Goal: Task Accomplishment & Management: Complete application form

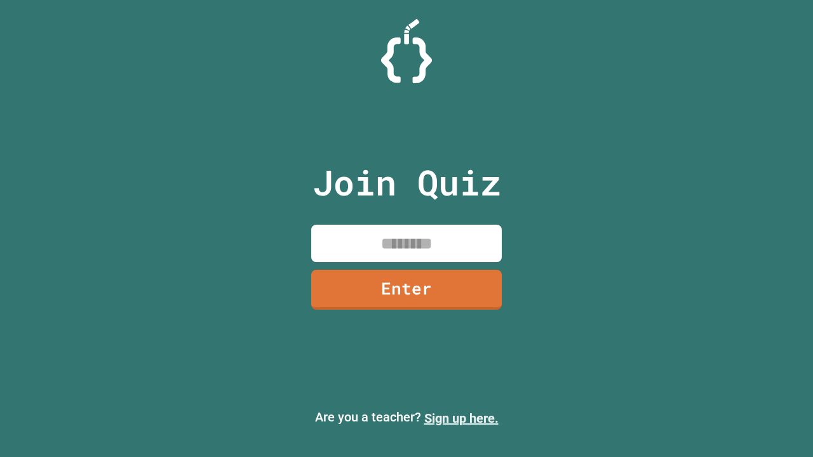
click at [461, 419] on link "Sign up here." at bounding box center [461, 418] width 74 height 15
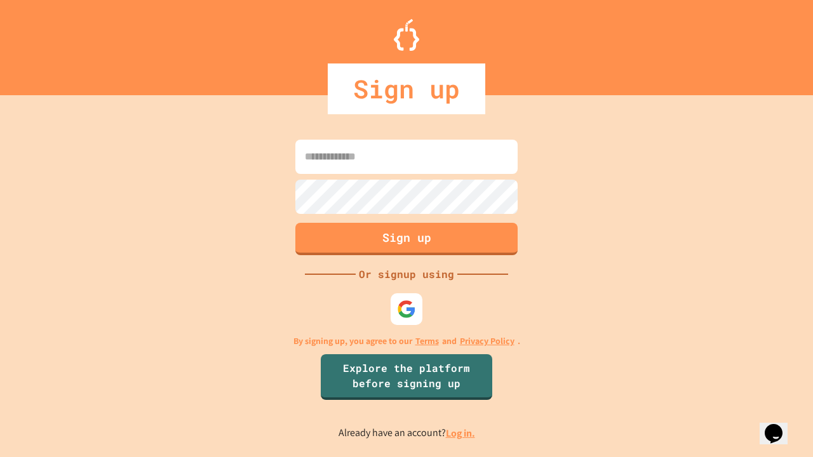
click at [461, 433] on link "Log in." at bounding box center [460, 433] width 29 height 13
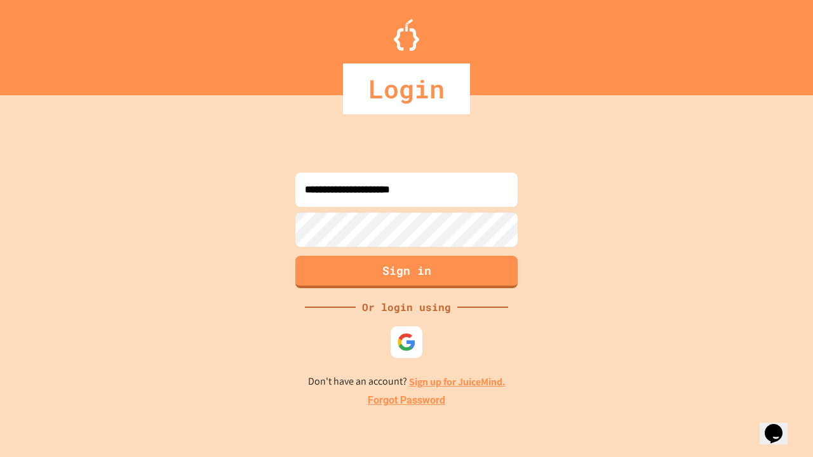
type input "**********"
